Goal: Task Accomplishment & Management: Complete application form

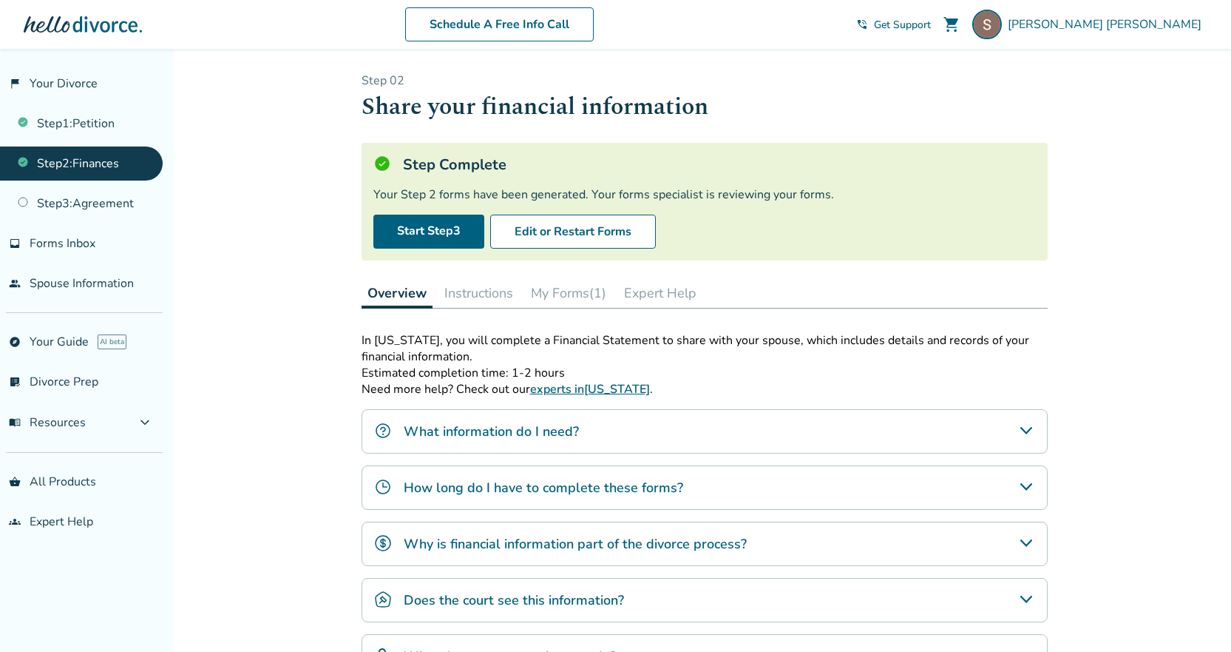
click at [551, 294] on button "My Forms (1)" at bounding box center [568, 293] width 87 height 30
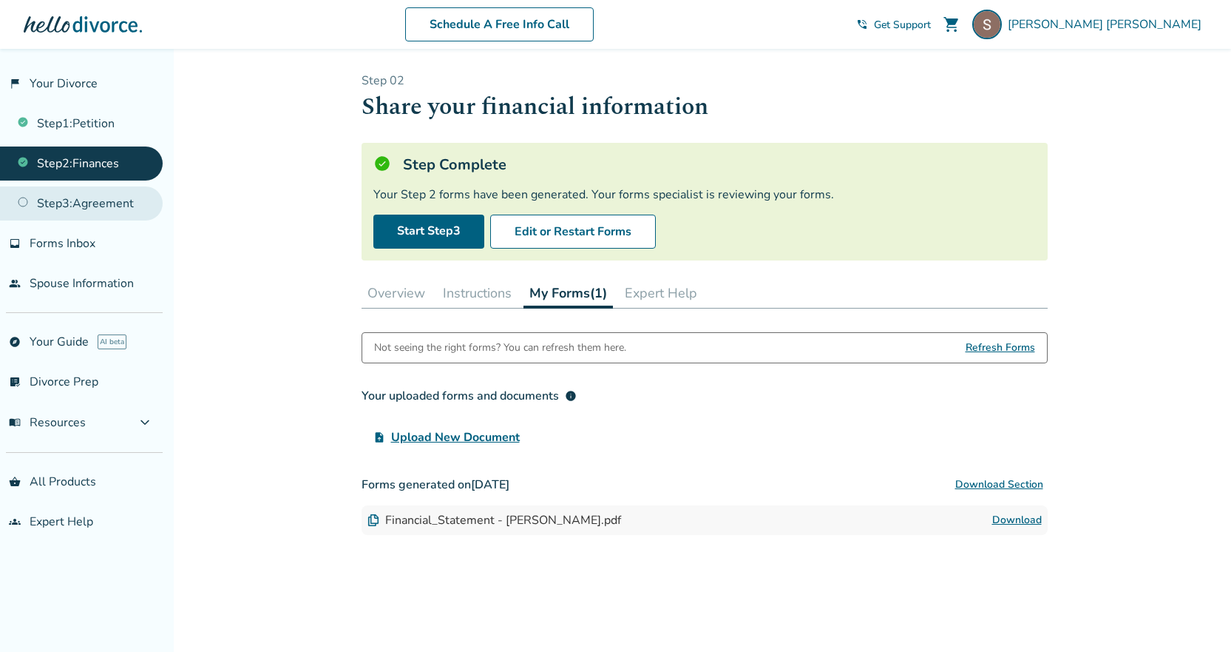
click at [101, 209] on link "Step 3 : Agreement" at bounding box center [81, 203] width 163 height 34
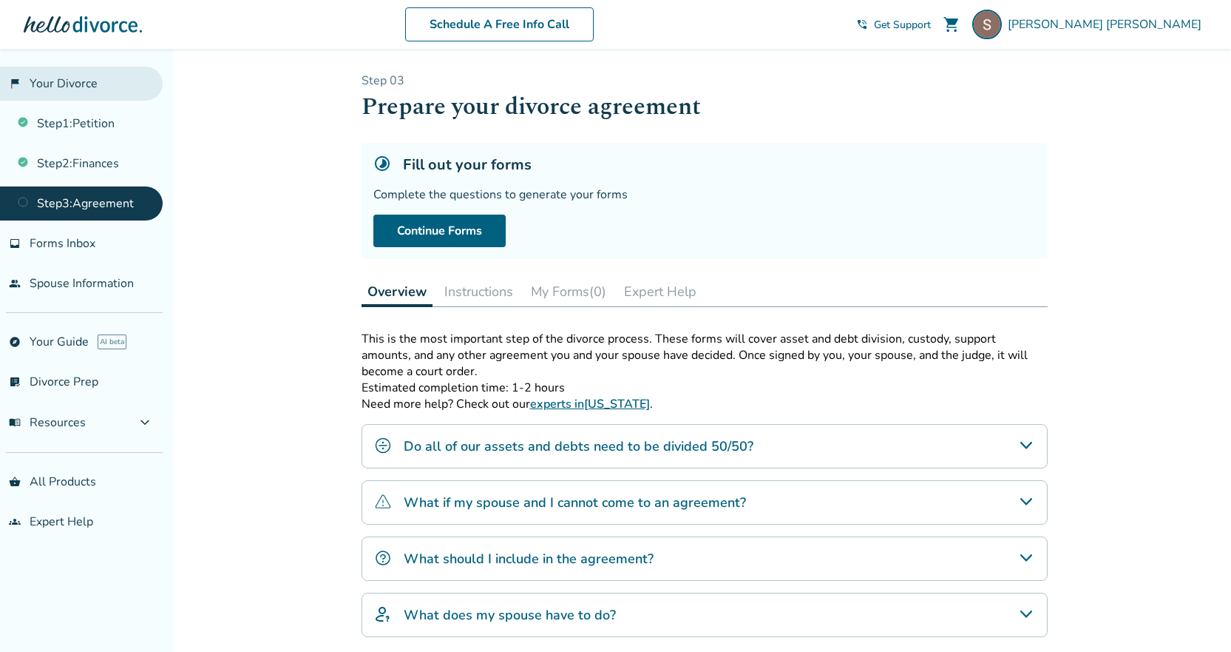
click at [96, 89] on link "flag_2 Your Divorce" at bounding box center [81, 84] width 163 height 34
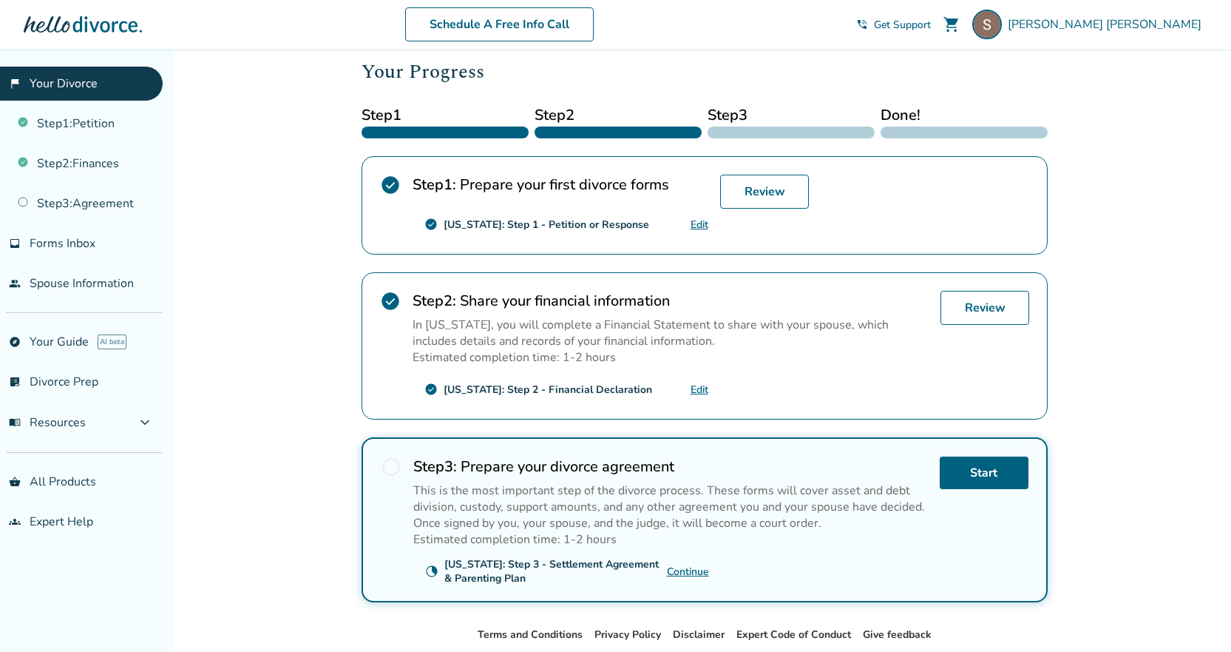
scroll to position [222, 0]
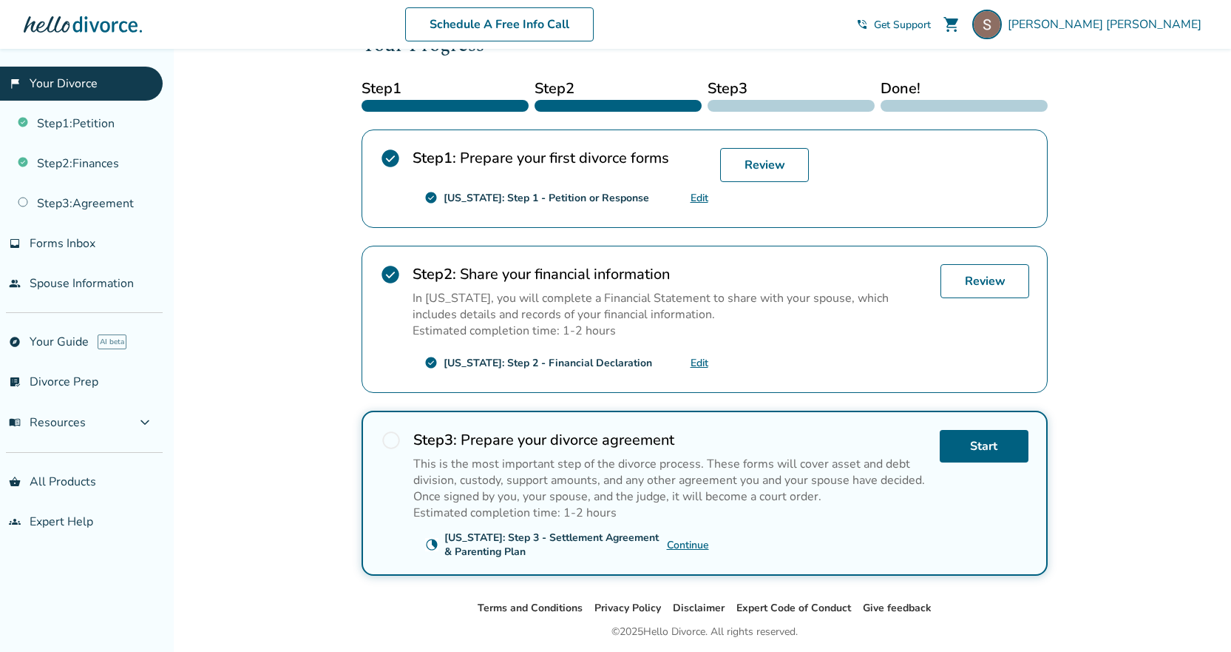
click at [686, 544] on link "Continue" at bounding box center [688, 545] width 42 height 14
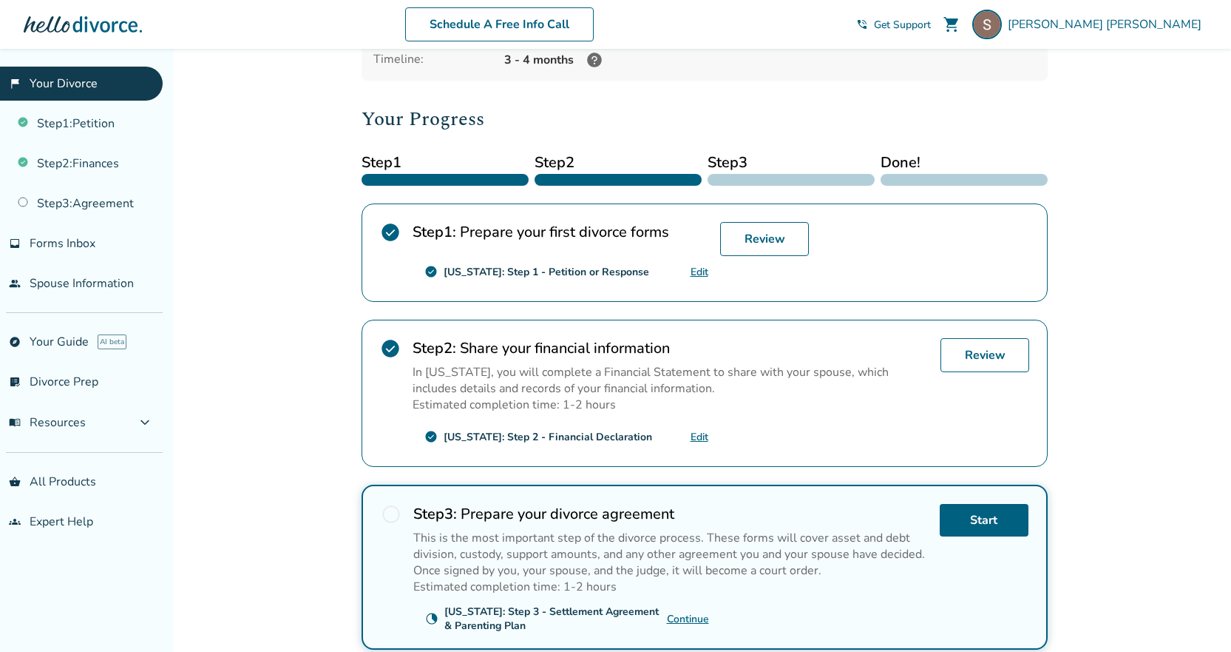
scroll to position [0, 0]
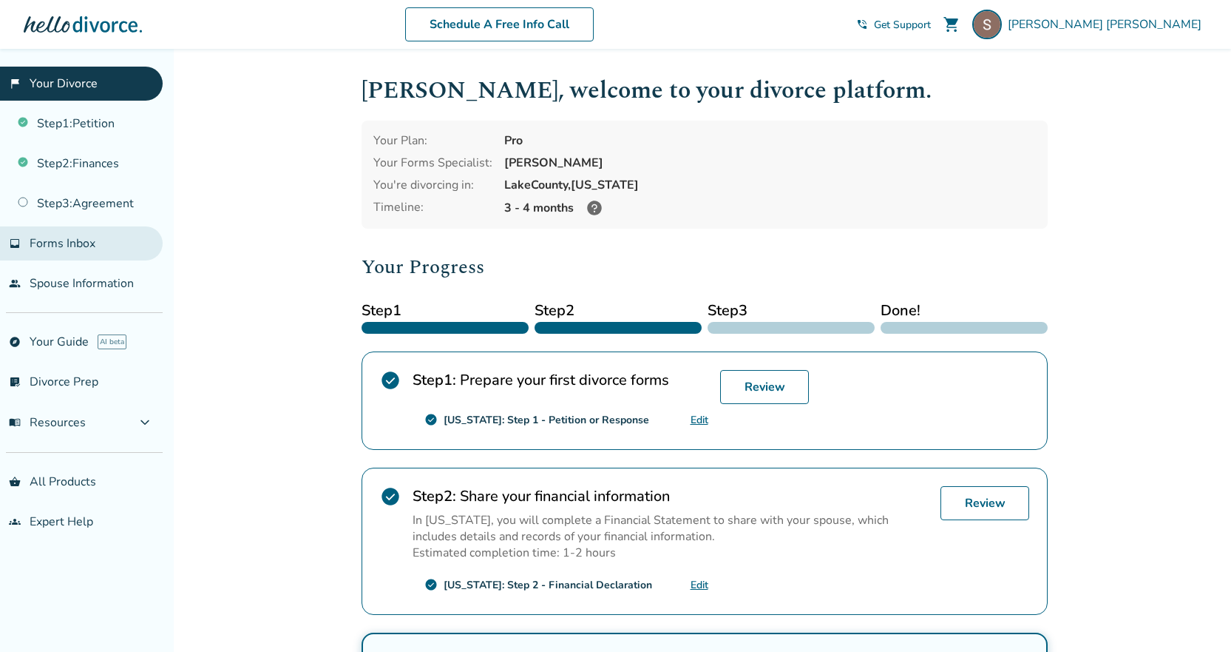
click at [97, 240] on link "inbox Forms Inbox" at bounding box center [81, 243] width 163 height 34
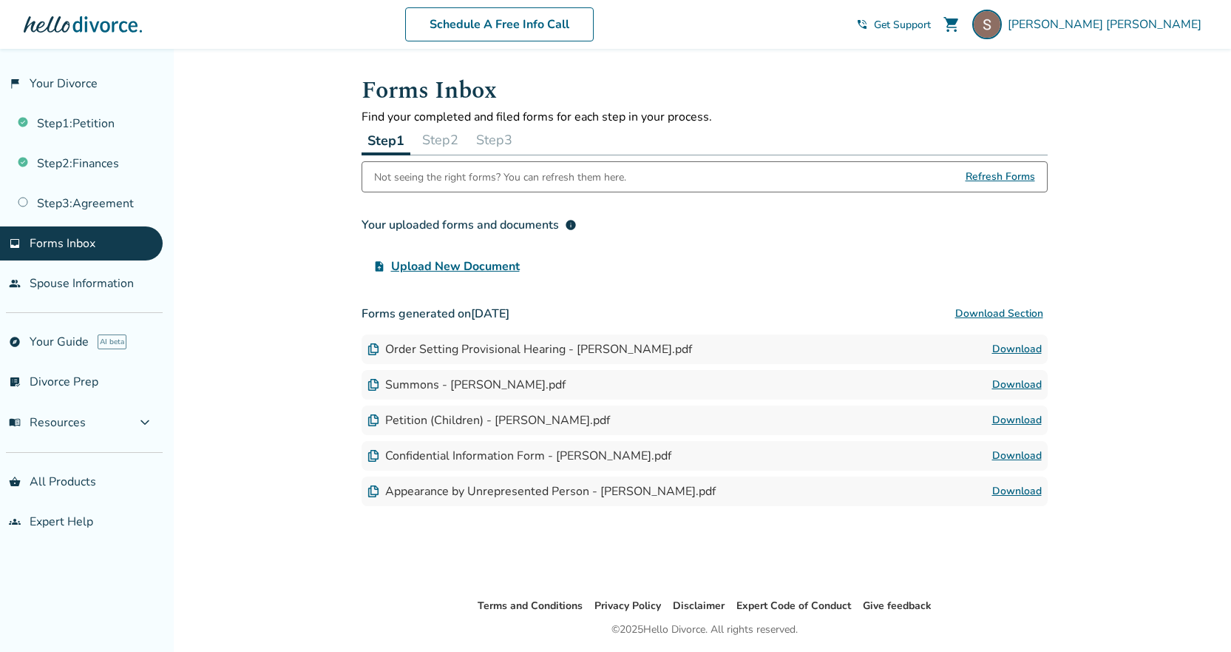
click at [443, 140] on button "Step 2" at bounding box center [440, 140] width 48 height 30
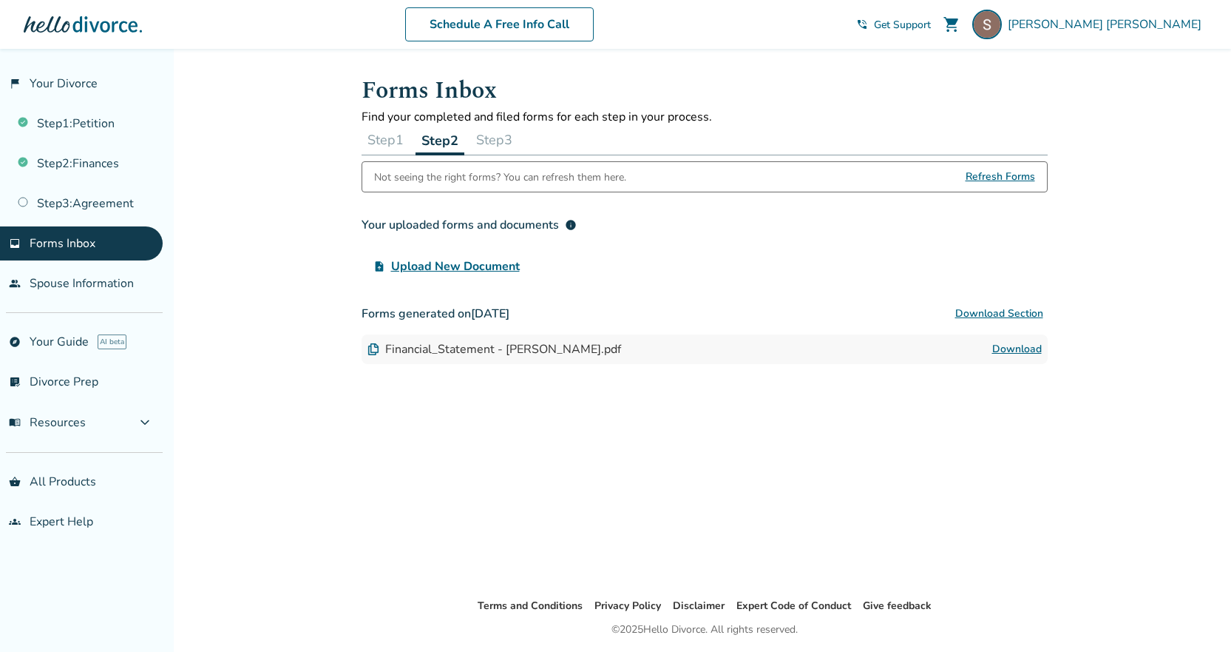
click at [486, 143] on button "Step 3" at bounding box center [494, 140] width 48 height 30
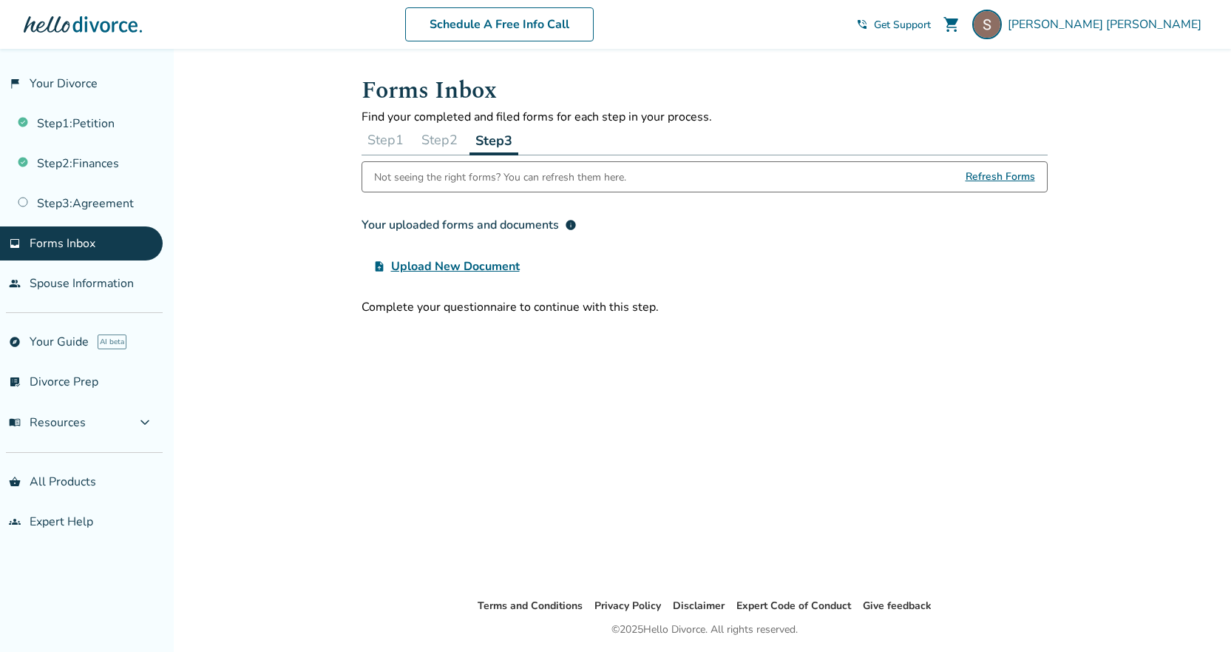
click at [1021, 179] on span "Refresh Forms" at bounding box center [1001, 177] width 70 height 30
click at [994, 176] on span "Refresh Forms" at bounding box center [1001, 177] width 70 height 30
click at [1100, 32] on div "[PERSON_NAME]" at bounding box center [1089, 25] width 235 height 30
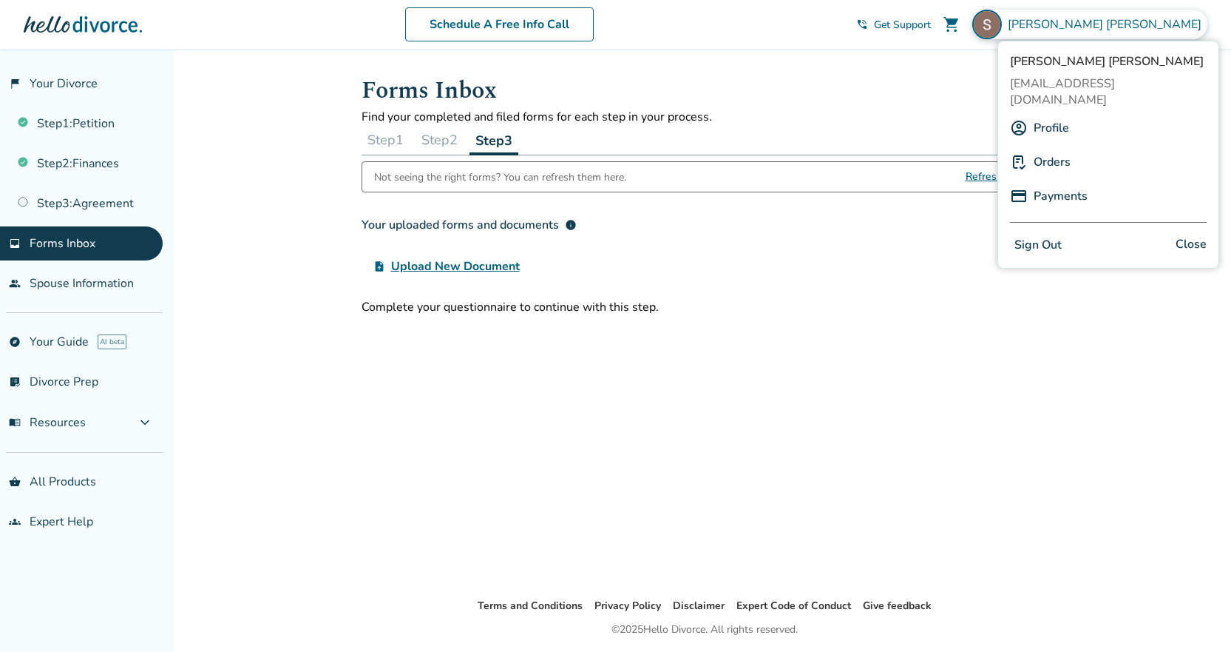
click at [1052, 234] on button "Sign Out" at bounding box center [1038, 244] width 56 height 21
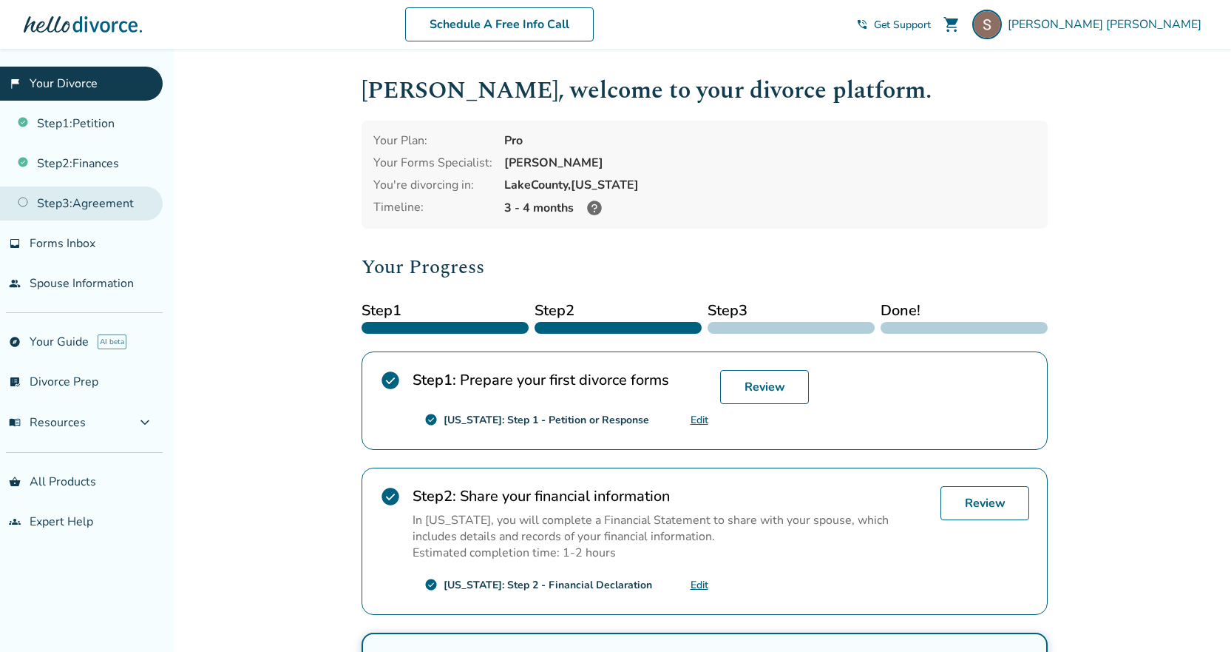
click at [95, 210] on link "Step 3 : Agreement" at bounding box center [81, 203] width 163 height 34
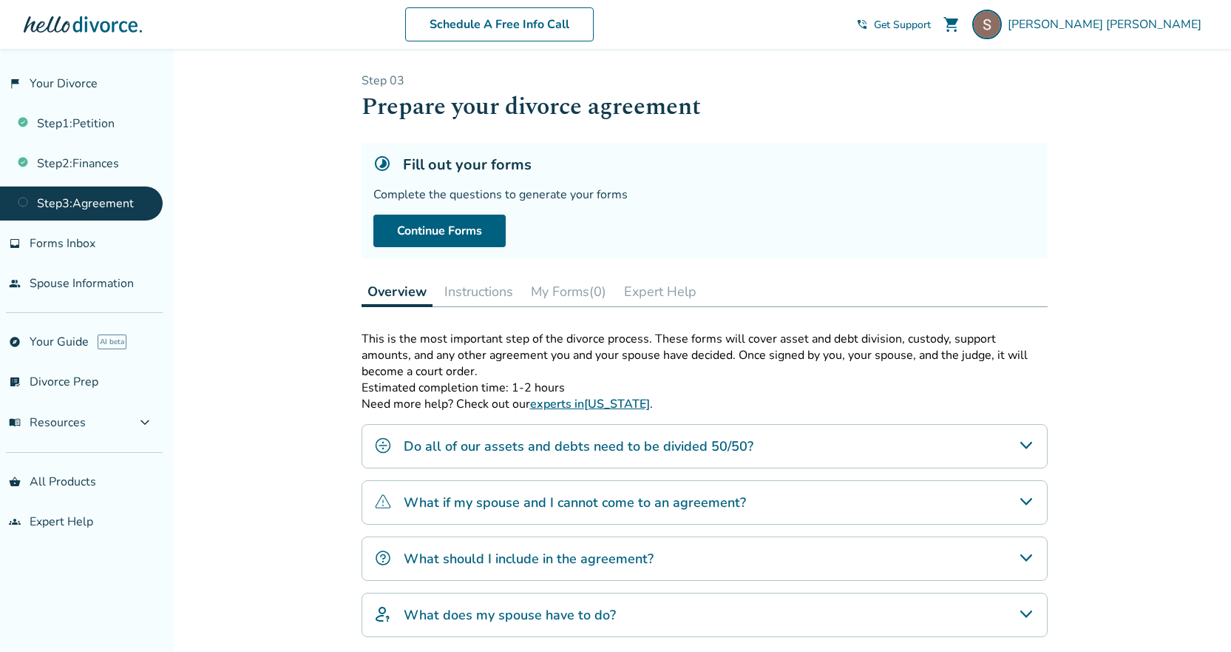
click at [594, 294] on button "My Forms (0)" at bounding box center [568, 292] width 87 height 30
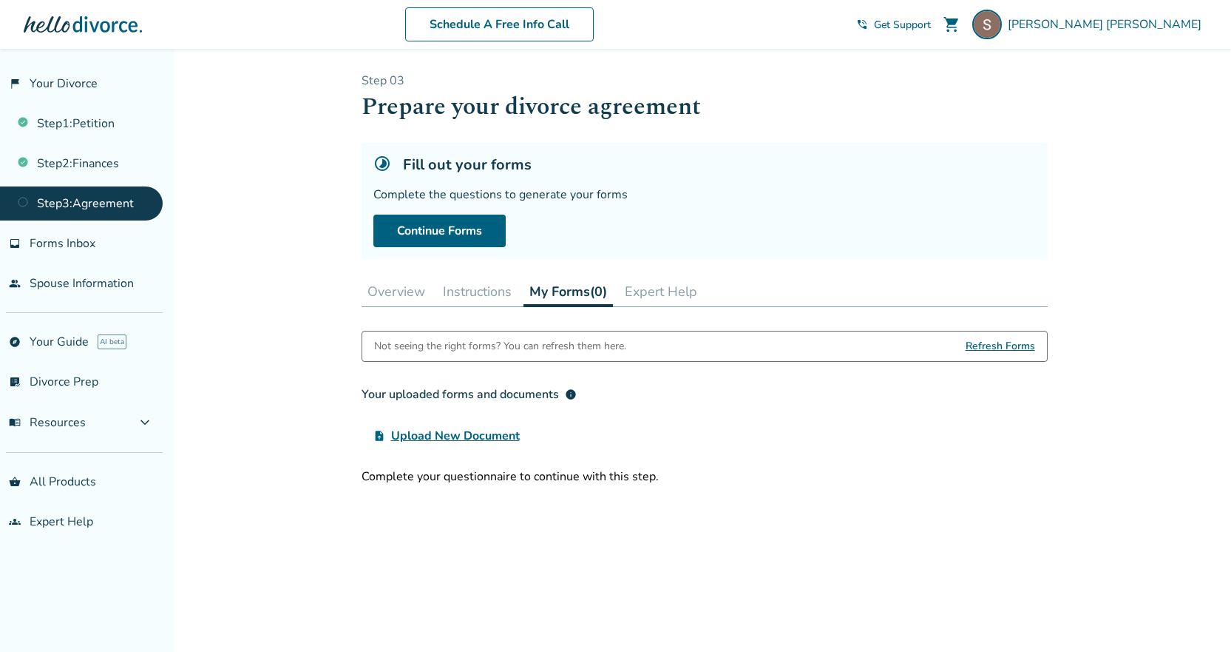
click at [481, 430] on span "Upload New Document" at bounding box center [455, 436] width 129 height 18
click at [0, 0] on input "upload_file Upload New Document" at bounding box center [0, 0] width 0 height 0
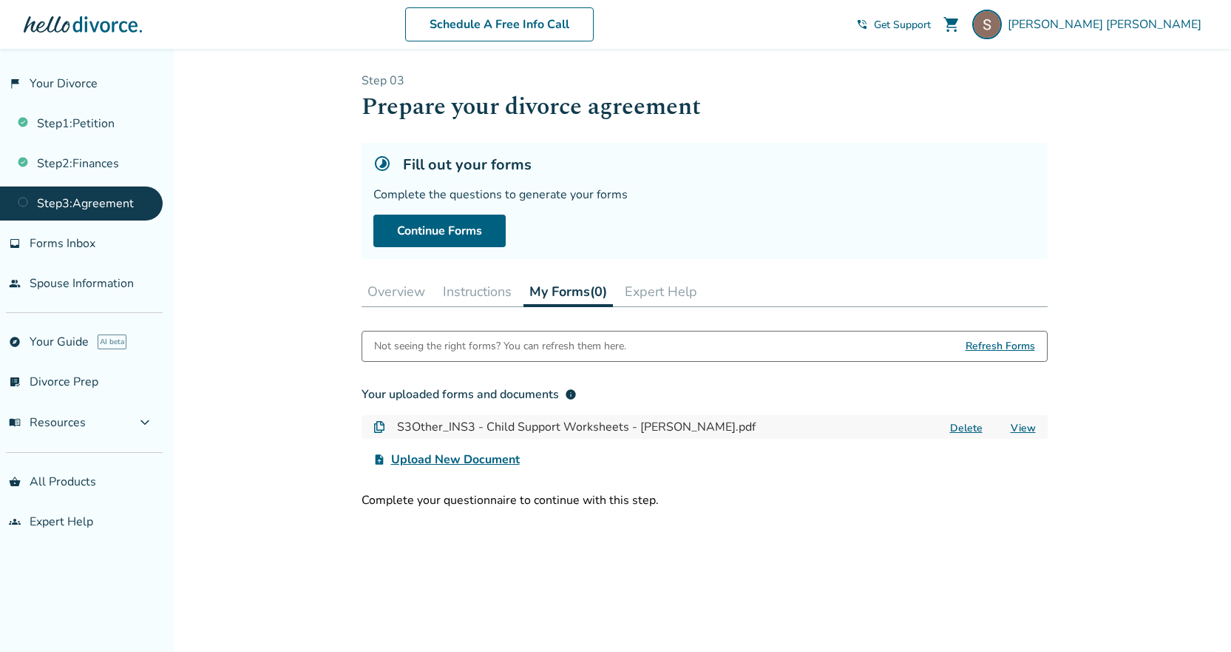
click at [477, 456] on span "Upload New Document" at bounding box center [455, 459] width 129 height 18
click at [0, 0] on input "upload_file Upload New Document" at bounding box center [0, 0] width 0 height 0
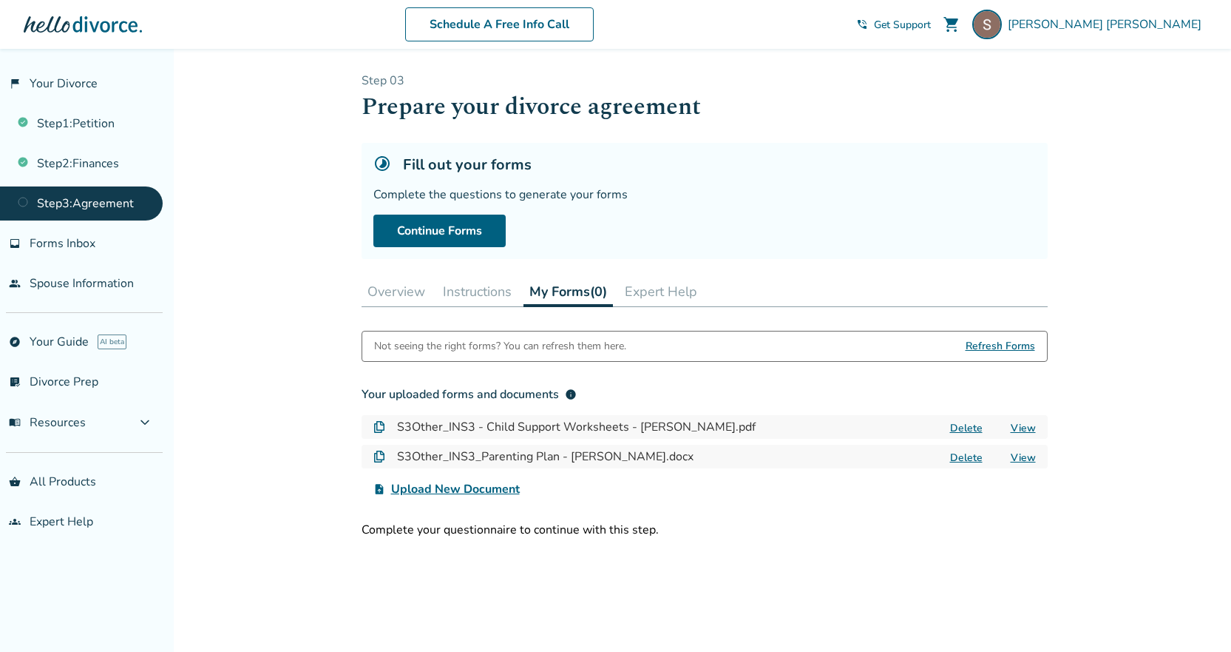
click at [481, 489] on span "Upload New Document" at bounding box center [455, 489] width 129 height 18
click at [0, 0] on input "upload_file Upload New Document" at bounding box center [0, 0] width 0 height 0
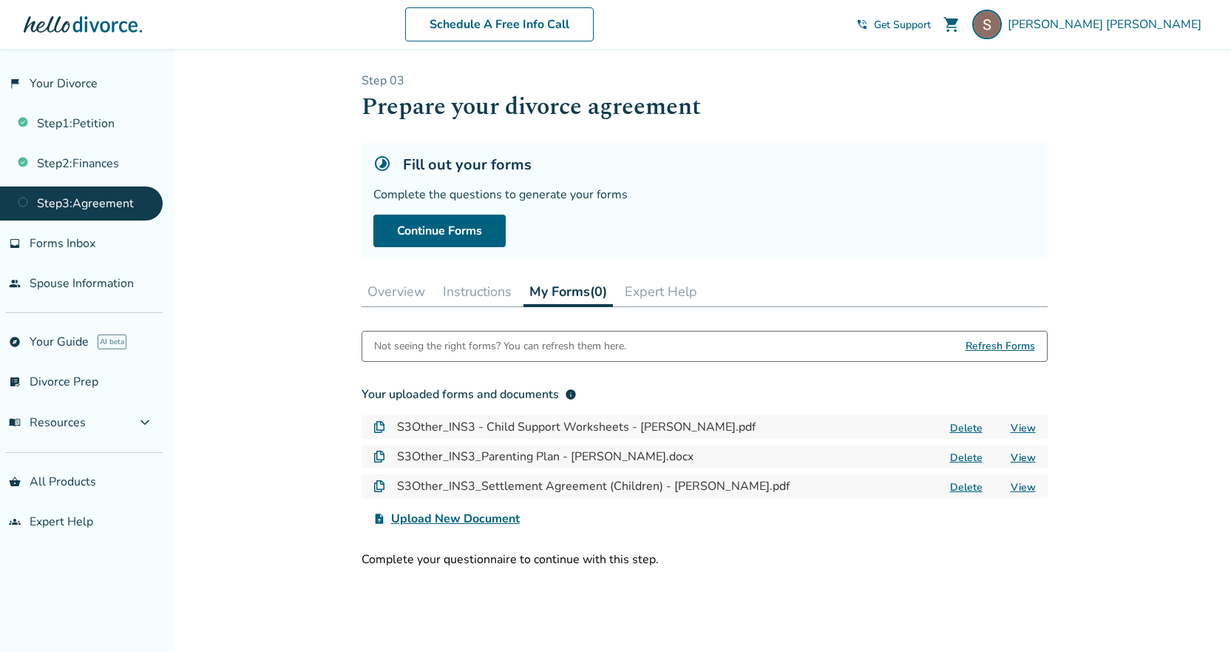
click at [847, 549] on div "Not seeing the right forms? You can refresh them here. Refresh Forms Your uploa…" at bounding box center [705, 449] width 686 height 237
click at [666, 292] on button "Expert Help" at bounding box center [661, 292] width 84 height 30
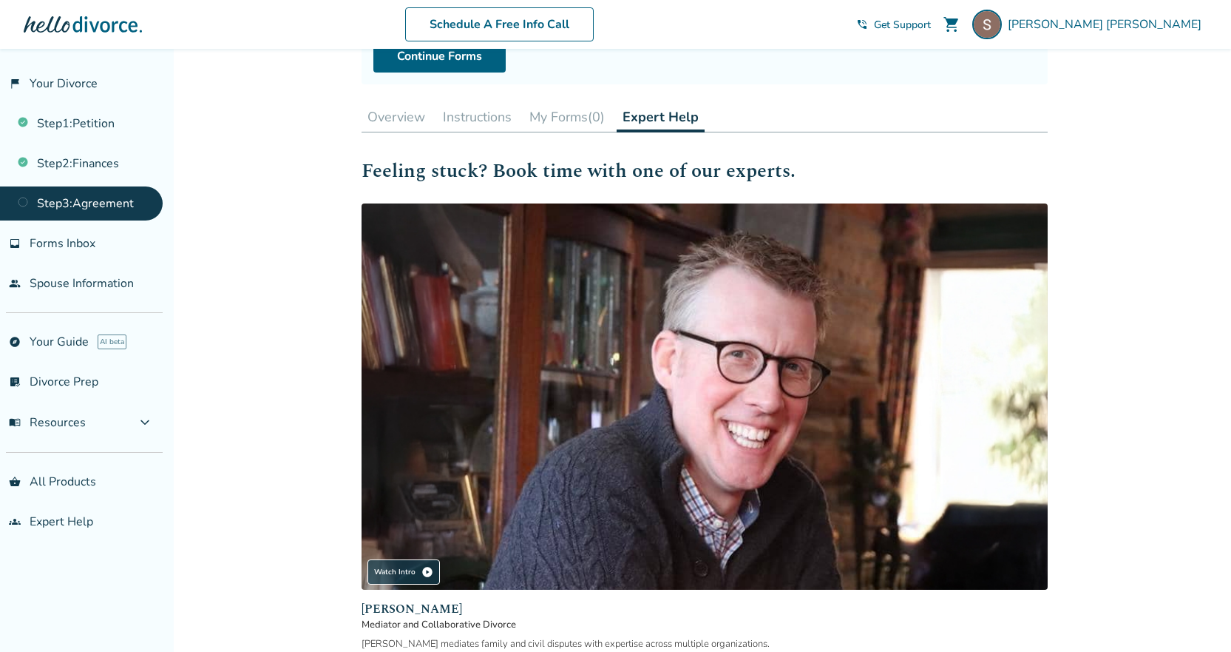
scroll to position [106, 0]
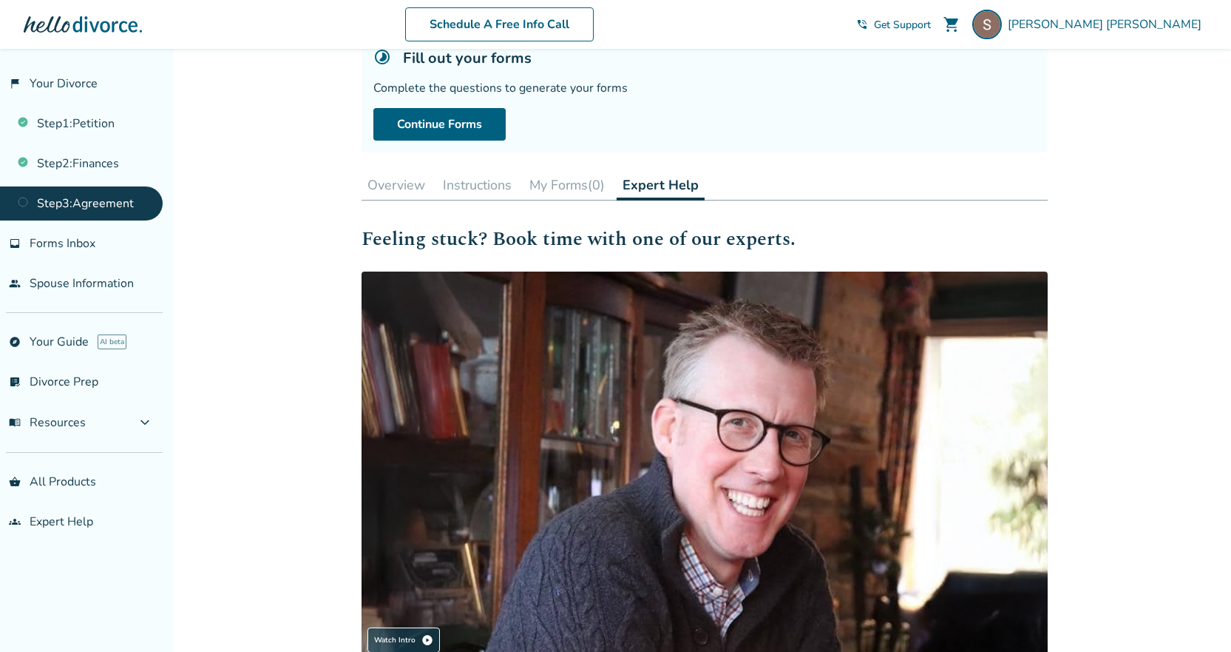
click at [558, 189] on button "My Forms (0)" at bounding box center [567, 185] width 87 height 30
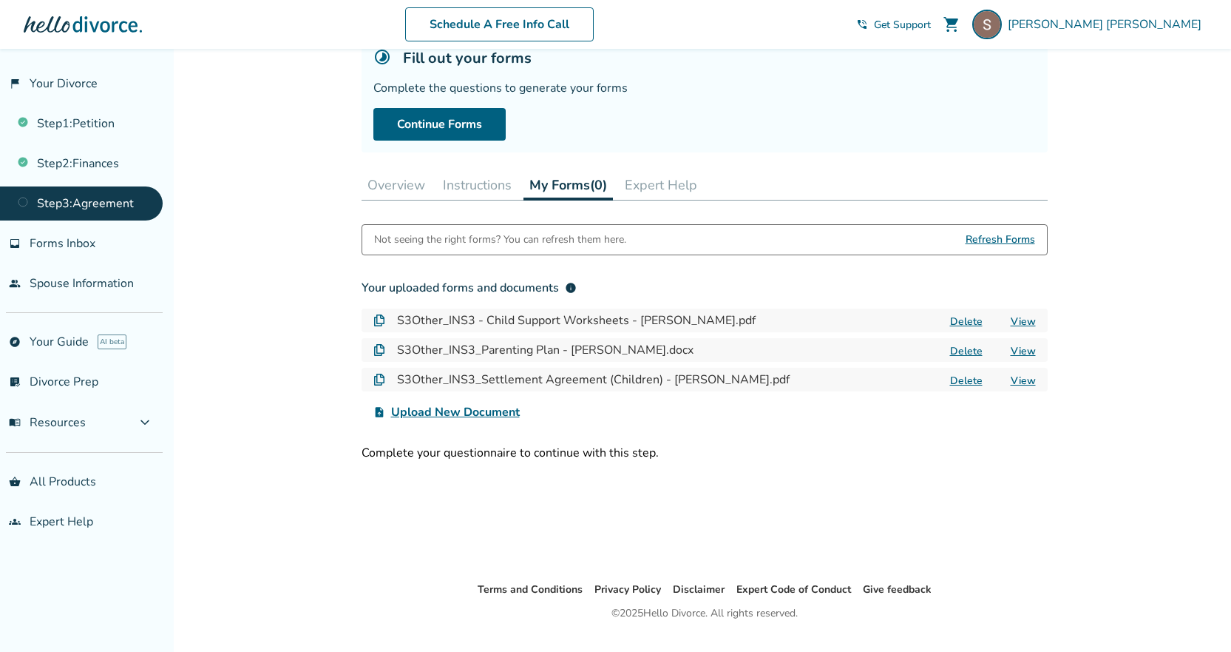
click at [481, 189] on button "Instructions" at bounding box center [477, 185] width 81 height 30
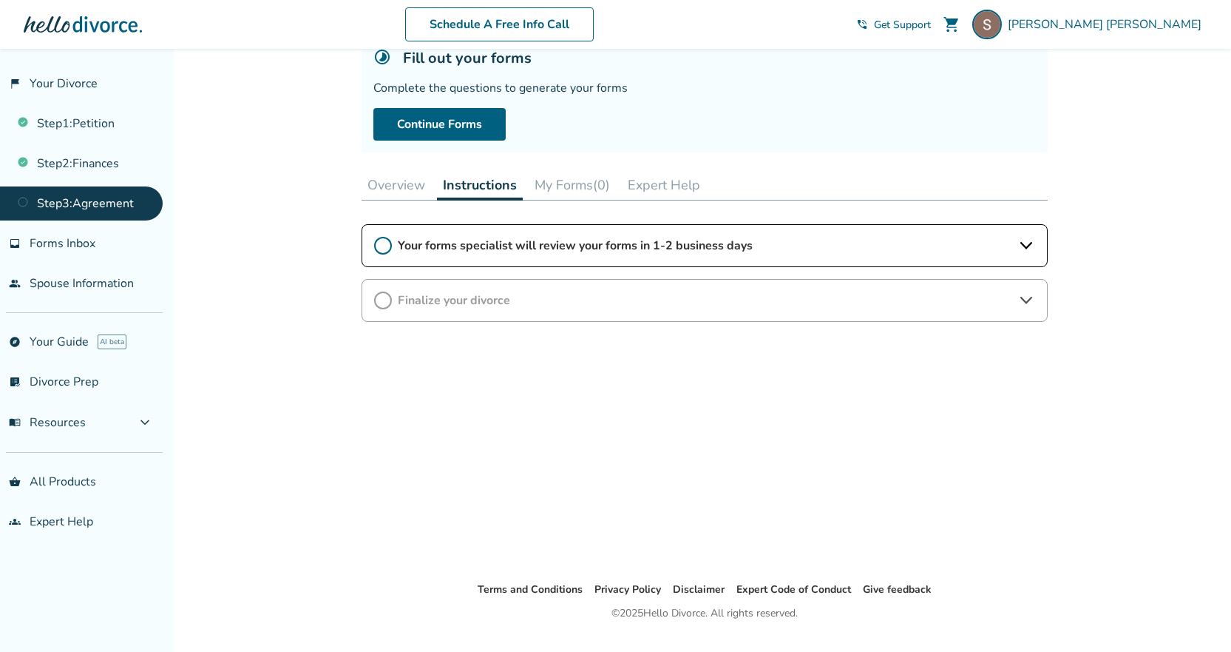
click at [436, 246] on span "Your forms specialist will review your forms in 1-2 business days" at bounding box center [705, 245] width 614 height 16
click at [453, 334] on span "Finalize your divorce" at bounding box center [705, 342] width 614 height 16
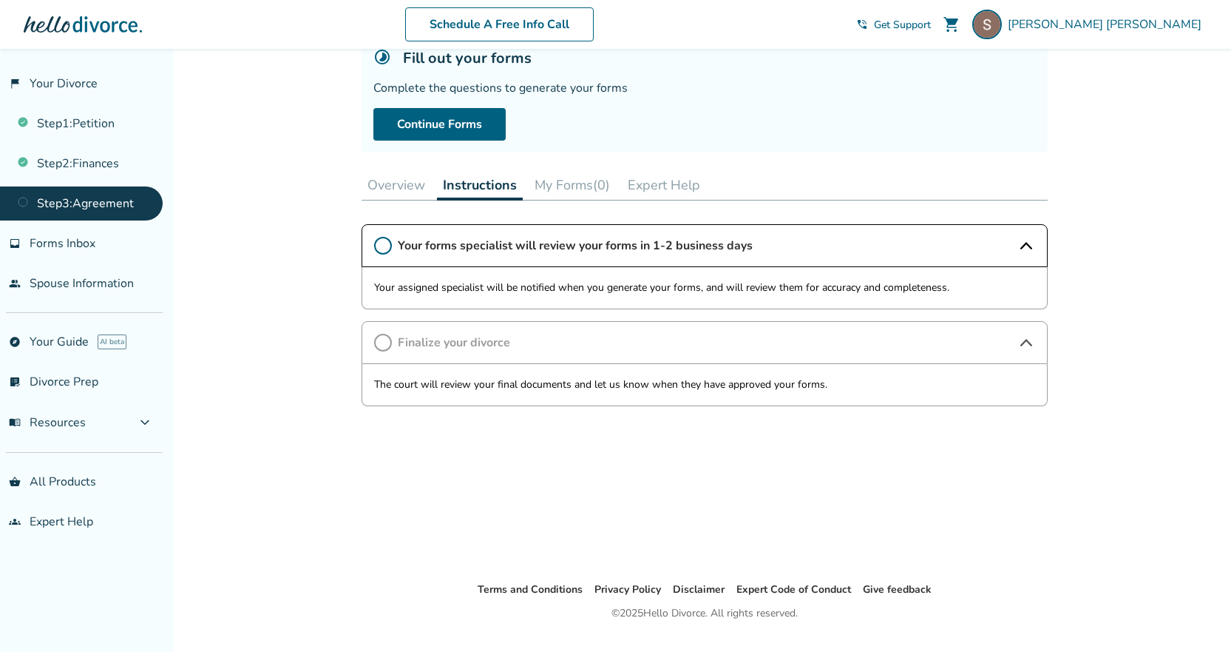
click at [388, 186] on button "Overview" at bounding box center [397, 185] width 70 height 30
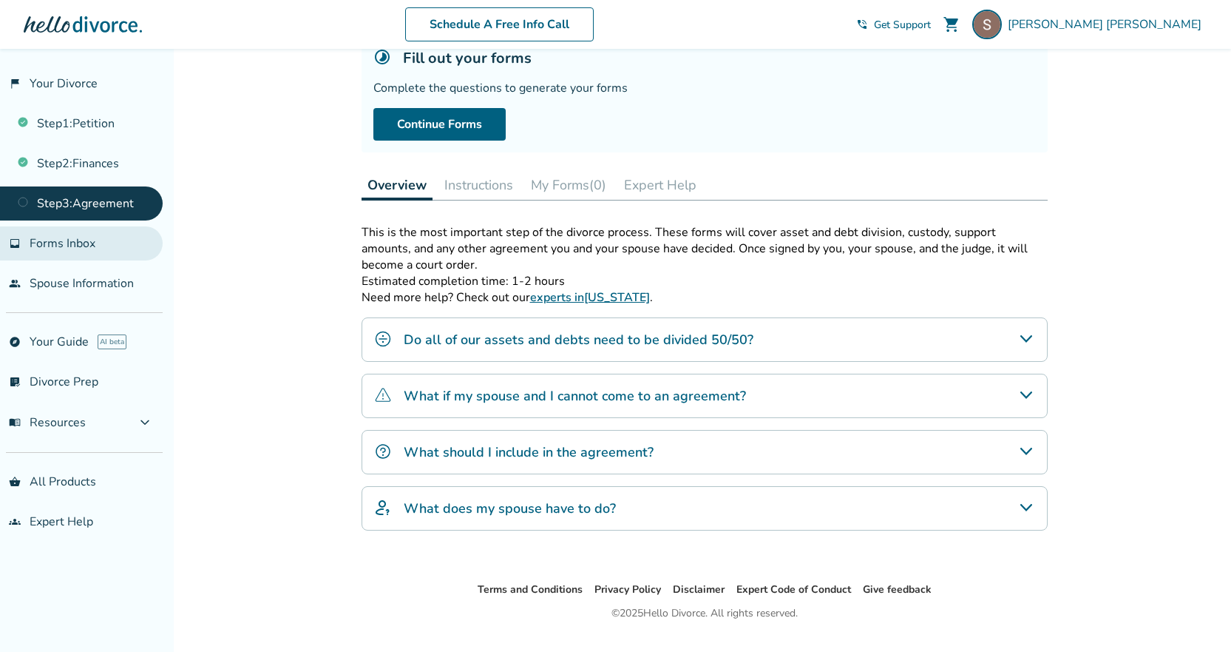
click at [83, 243] on span "Forms Inbox" at bounding box center [63, 243] width 66 height 16
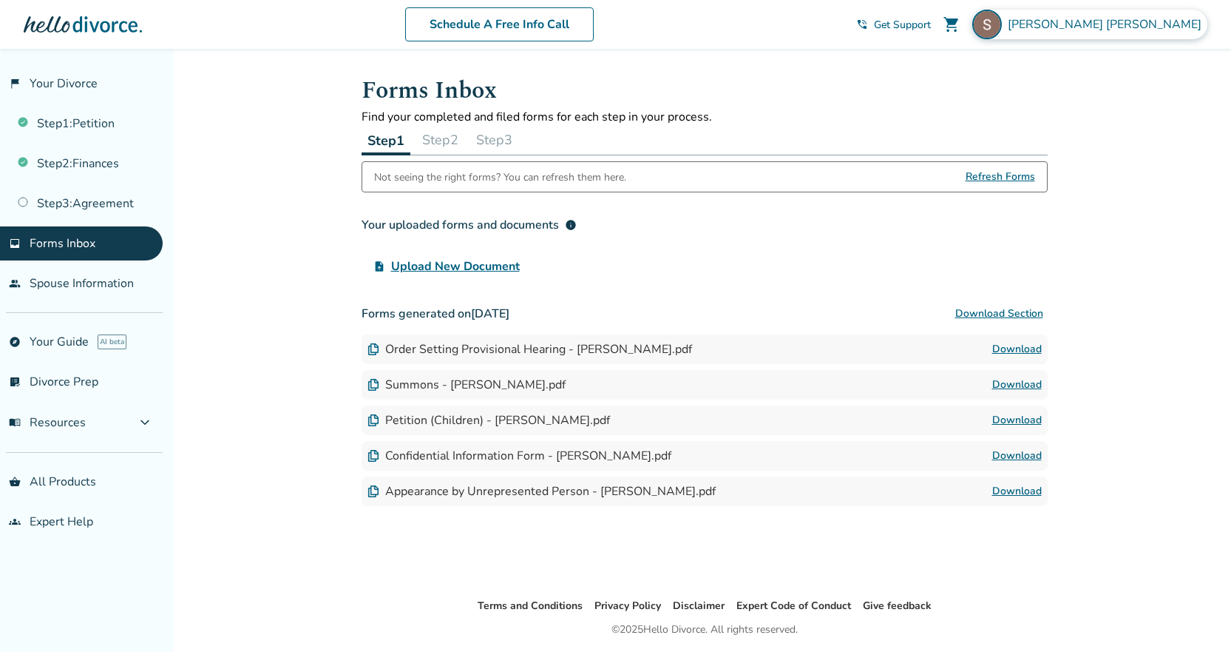
click at [1002, 33] on img at bounding box center [987, 25] width 30 height 30
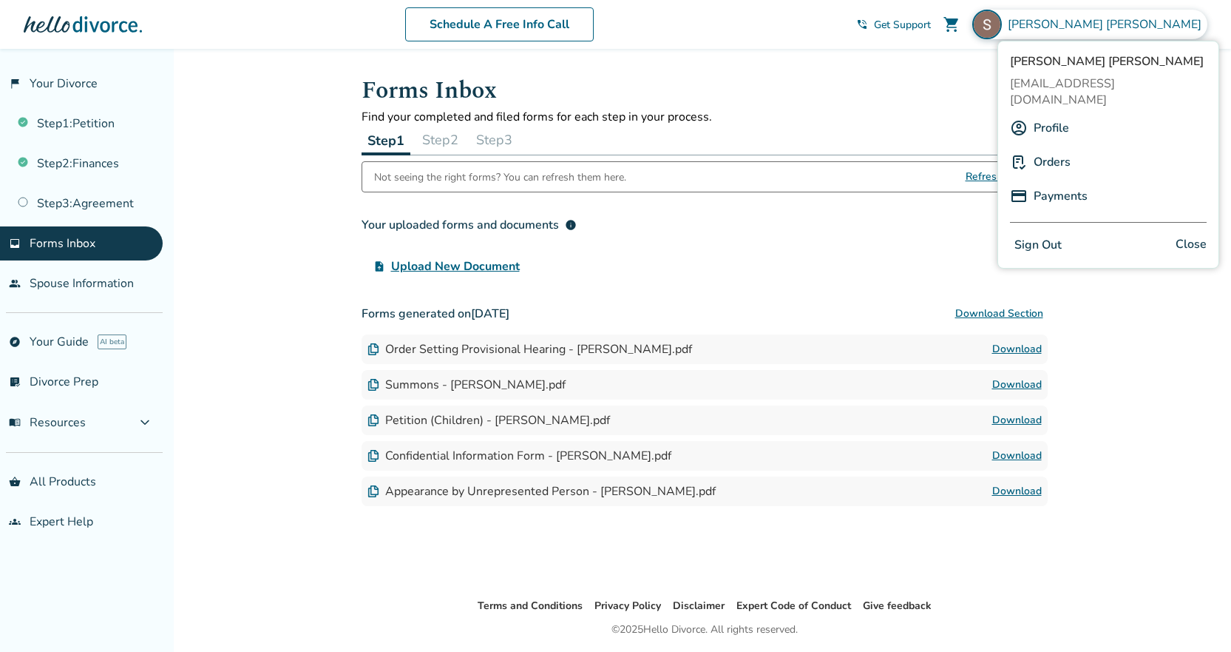
click at [1044, 237] on button "Sign Out" at bounding box center [1038, 244] width 56 height 21
